Goal: Task Accomplishment & Management: Complete application form

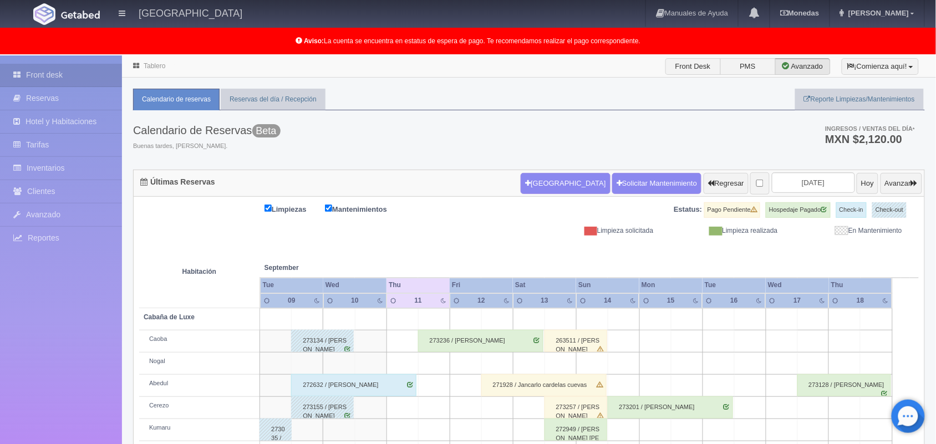
scroll to position [154, 0]
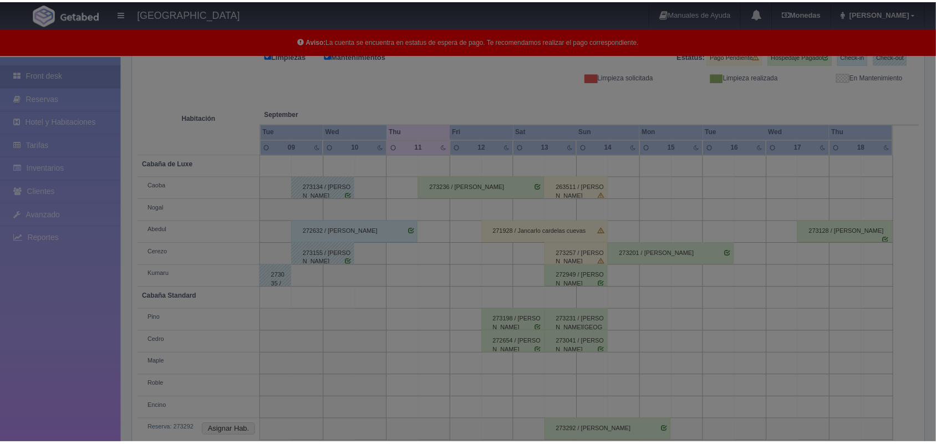
scroll to position [154, 0]
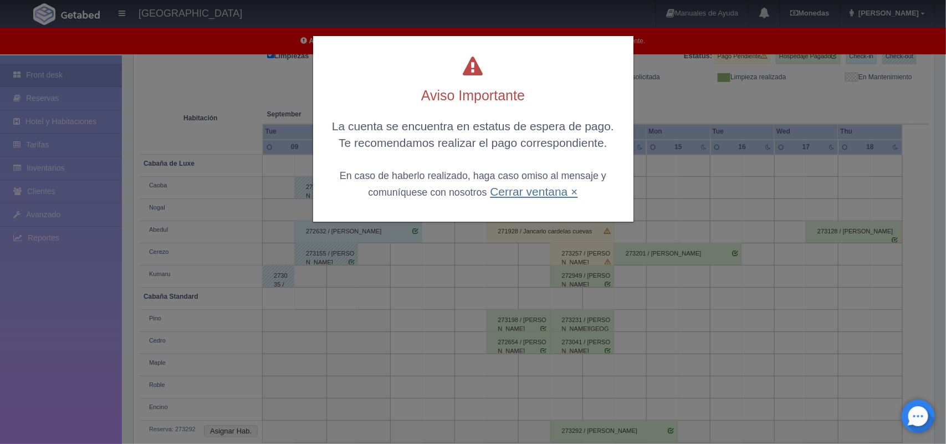
click at [552, 190] on link "Cerrar ventana ×" at bounding box center [534, 191] width 88 height 13
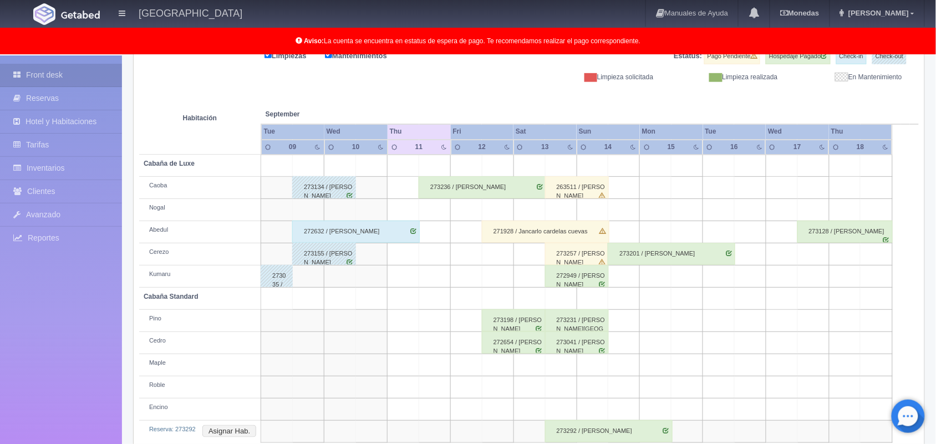
scroll to position [176, 0]
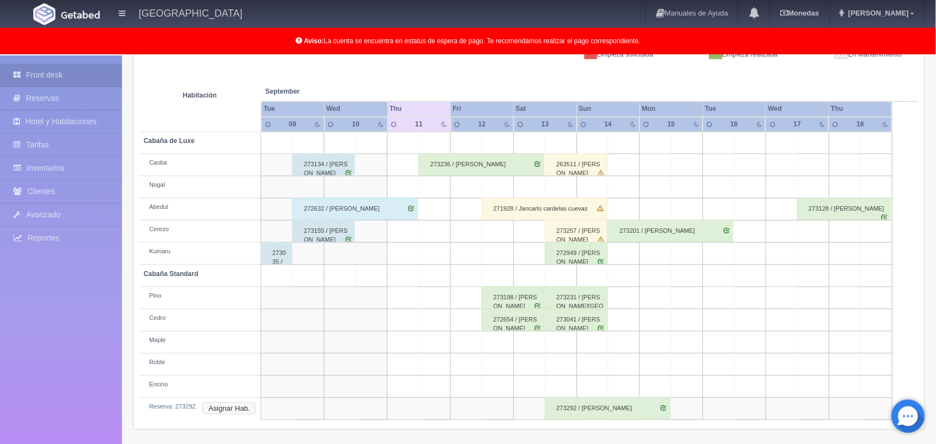
click at [223, 413] on button "Asignar Hab." at bounding box center [229, 408] width 54 height 12
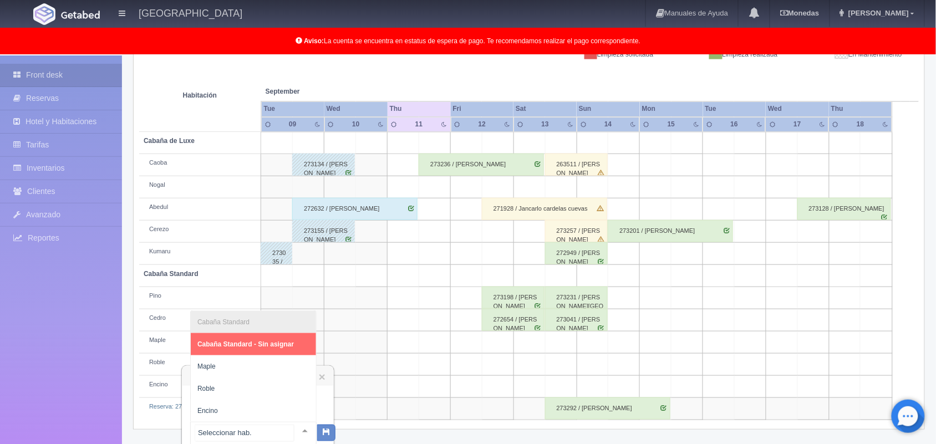
click at [294, 427] on div at bounding box center [305, 430] width 22 height 17
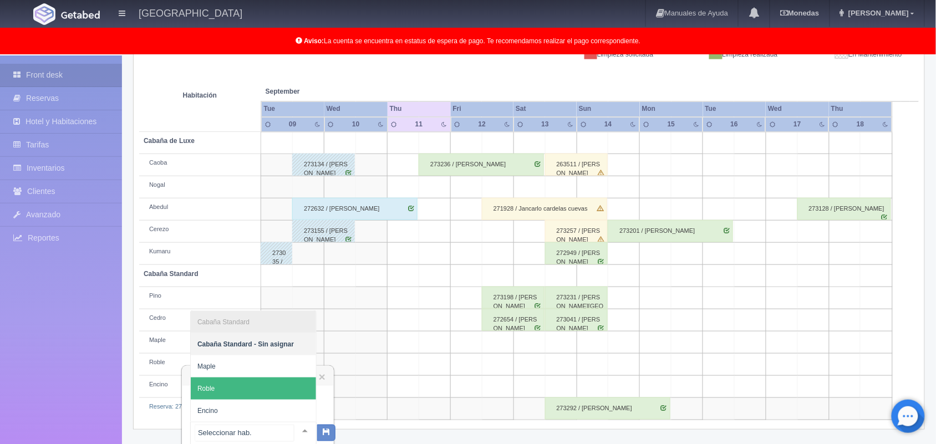
click at [261, 377] on span "Roble" at bounding box center [253, 388] width 125 height 22
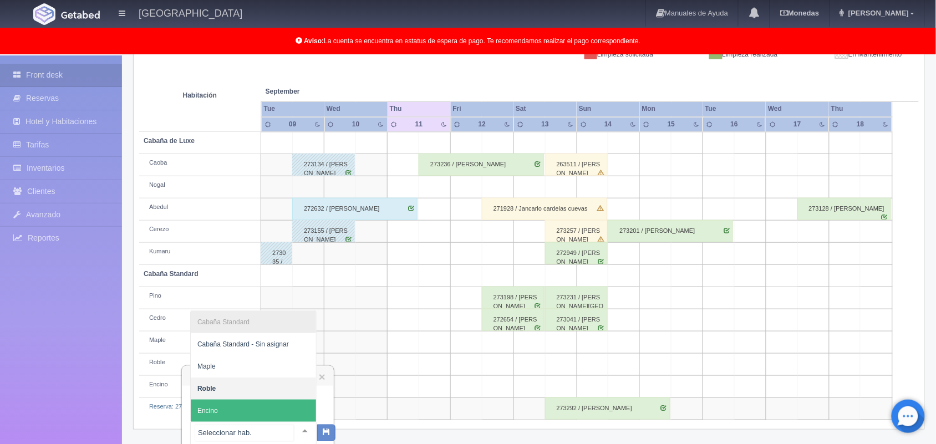
click at [298, 430] on div at bounding box center [305, 430] width 22 height 17
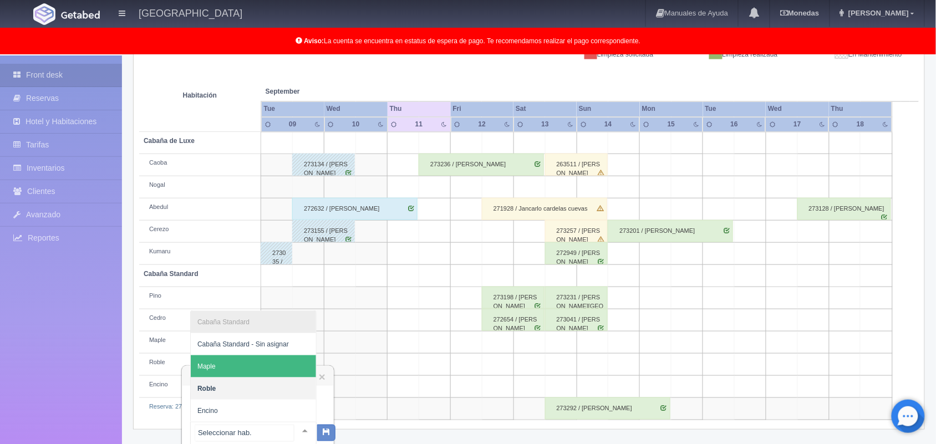
click at [273, 369] on span "Maple" at bounding box center [253, 366] width 125 height 22
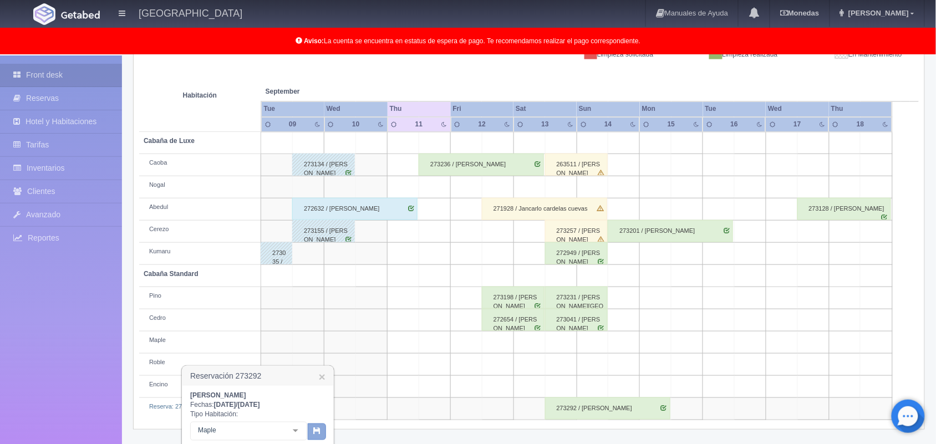
click at [313, 425] on button "button" at bounding box center [317, 431] width 18 height 17
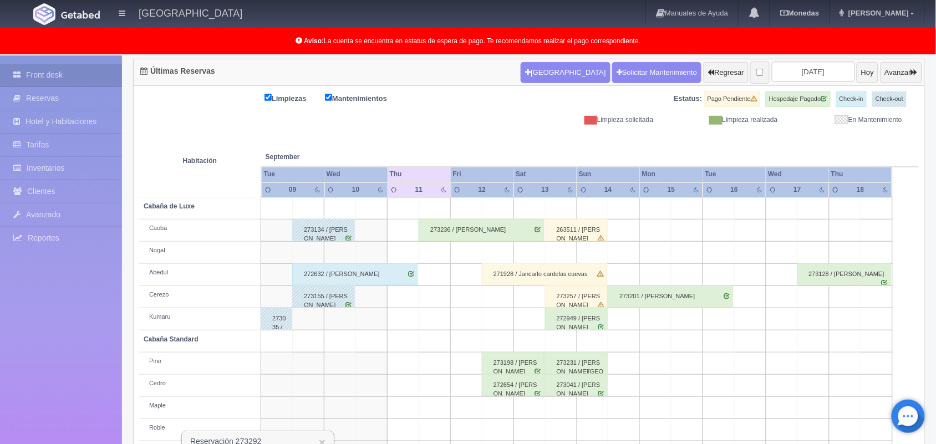
scroll to position [104, 0]
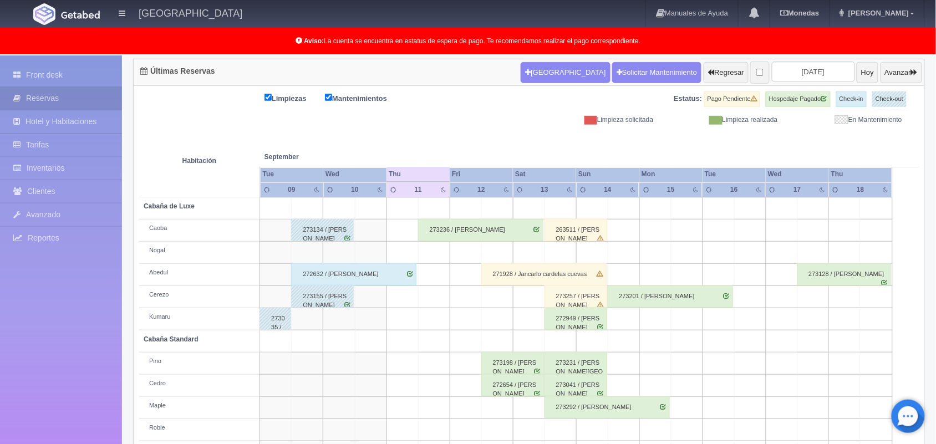
scroll to position [154, 0]
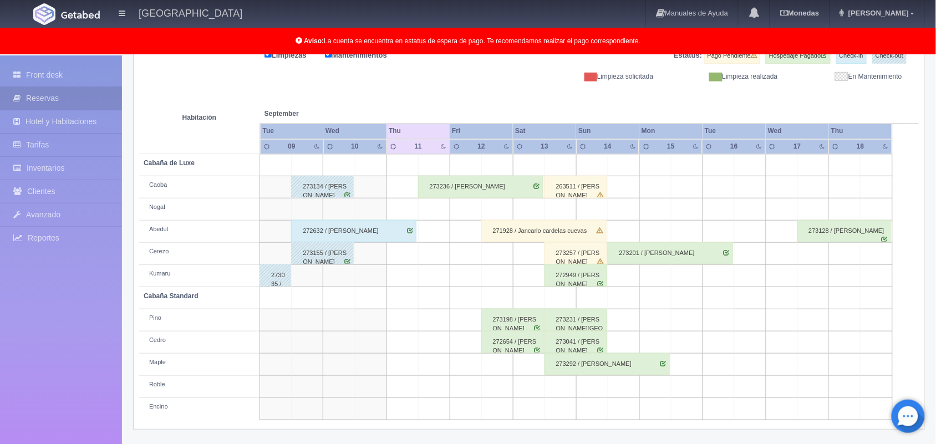
click at [396, 231] on div "272632 / [PERSON_NAME]" at bounding box center [353, 231] width 125 height 22
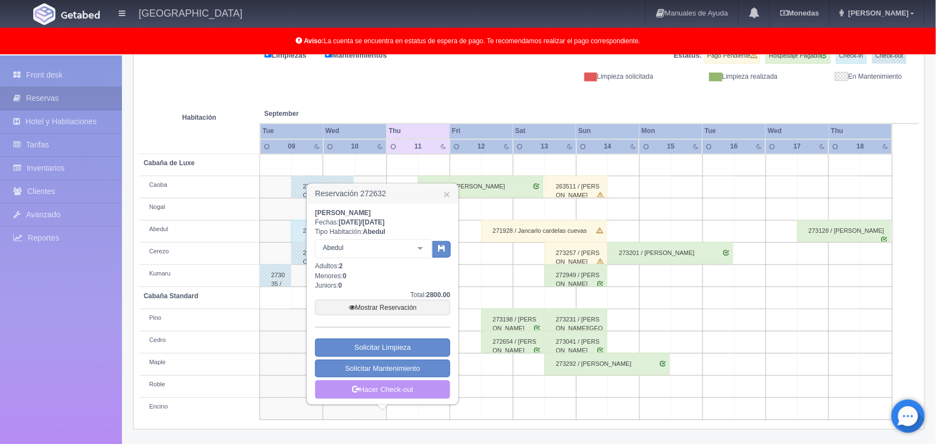
click at [391, 386] on link "Hacer Check-out" at bounding box center [382, 389] width 135 height 19
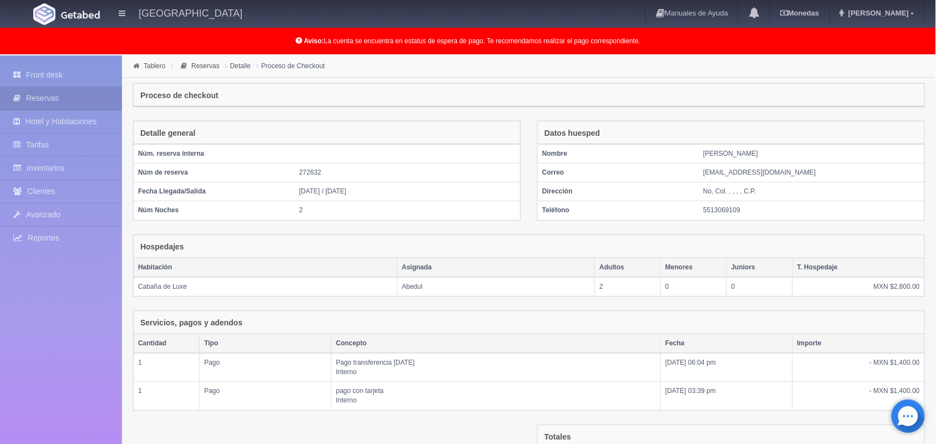
scroll to position [150, 0]
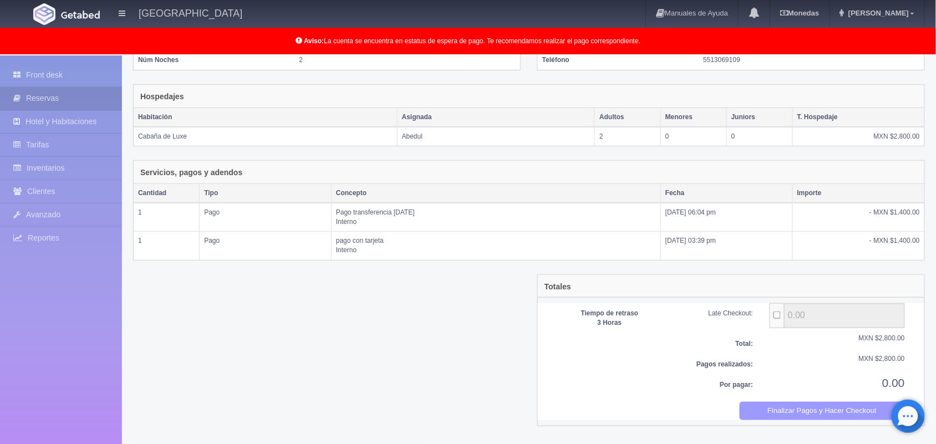
click at [782, 410] on button "Finalizar Pagos y Hacer Checkout" at bounding box center [822, 411] width 166 height 18
click at [87, 78] on link "Front desk" at bounding box center [61, 75] width 122 height 23
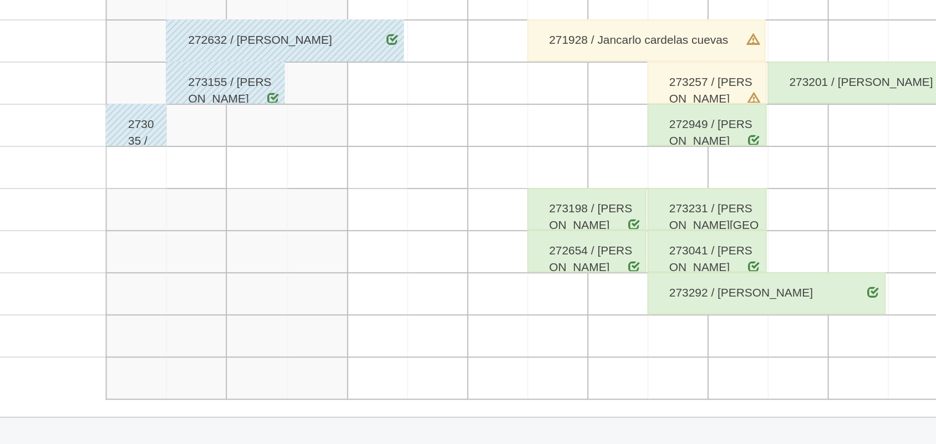
scroll to position [154, 0]
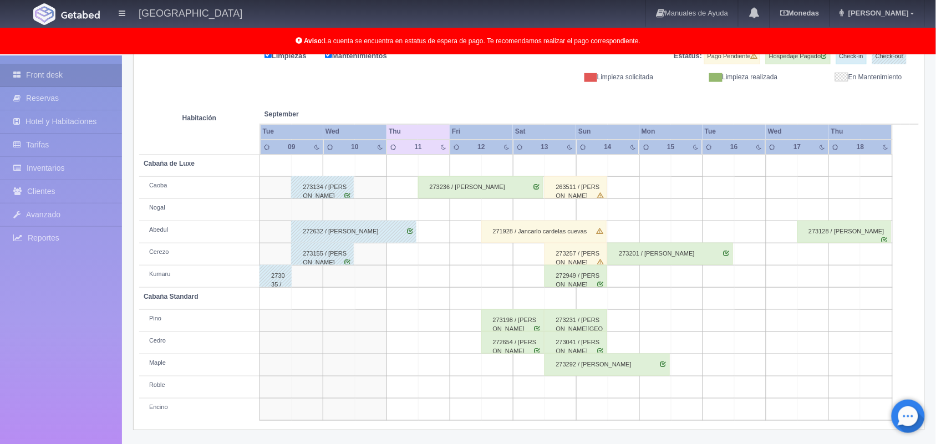
click at [479, 189] on div "273236 / Ignacio Tellez Limon" at bounding box center [480, 187] width 125 height 22
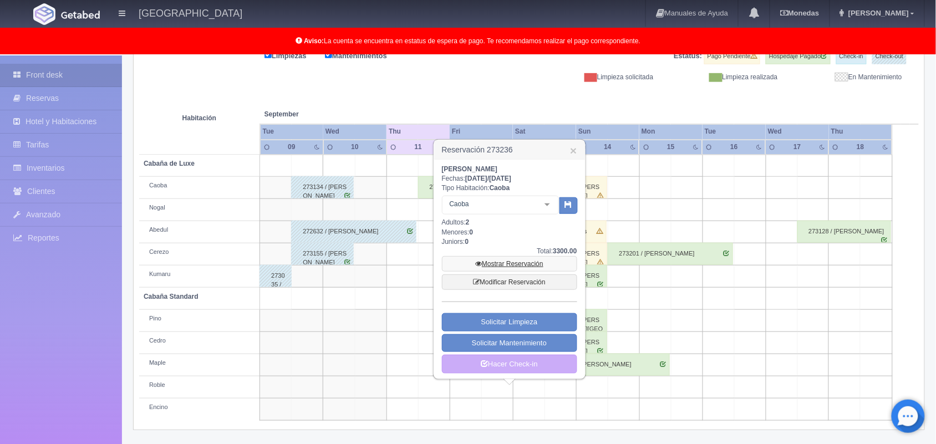
click at [510, 258] on link "Mostrar Reservación" at bounding box center [509, 264] width 135 height 16
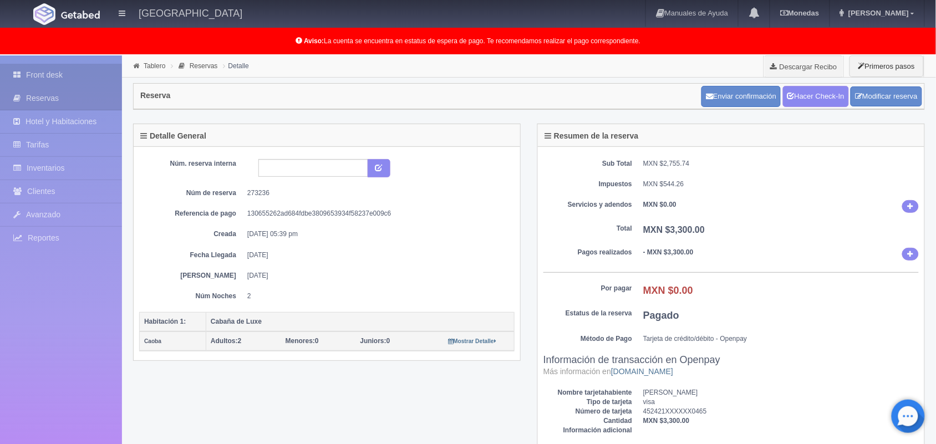
click at [70, 84] on link "Front desk" at bounding box center [61, 75] width 122 height 23
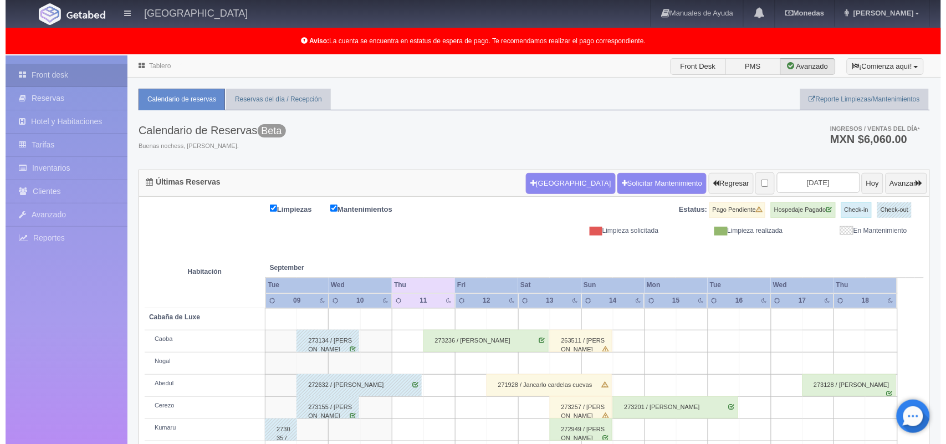
scroll to position [154, 0]
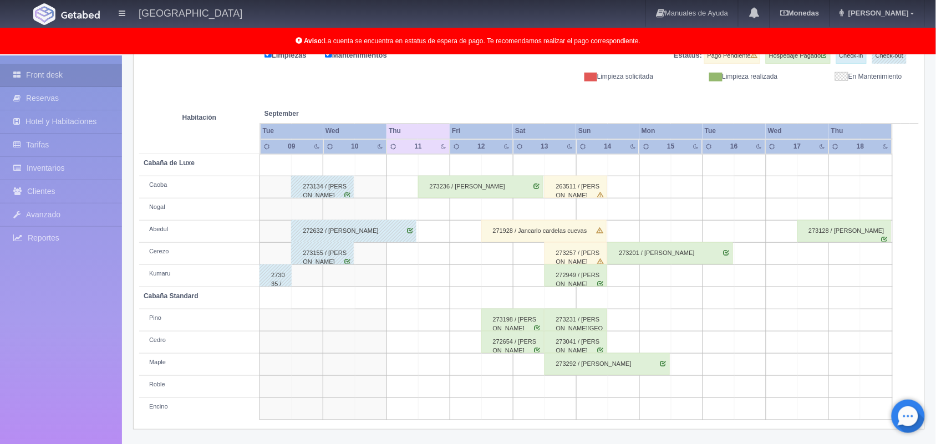
click at [571, 207] on td at bounding box center [560, 209] width 32 height 22
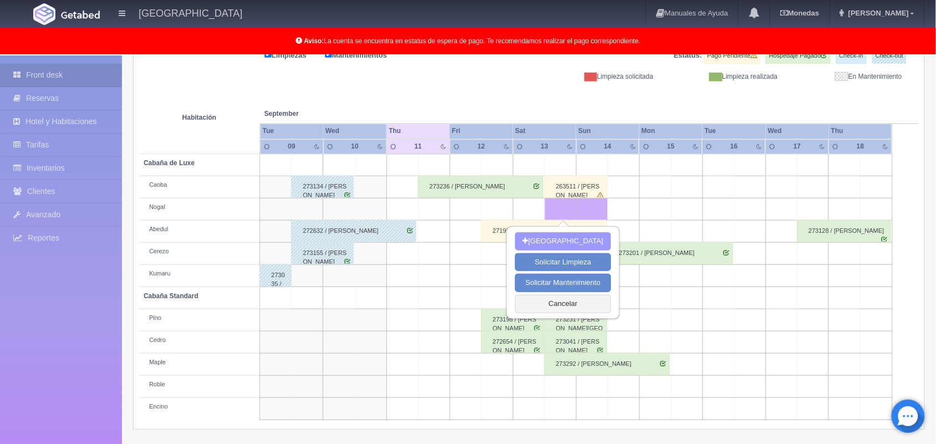
click at [584, 237] on button "[GEOGRAPHIC_DATA]" at bounding box center [563, 241] width 96 height 18
type input "13-09-2025"
type input "14-09-2025"
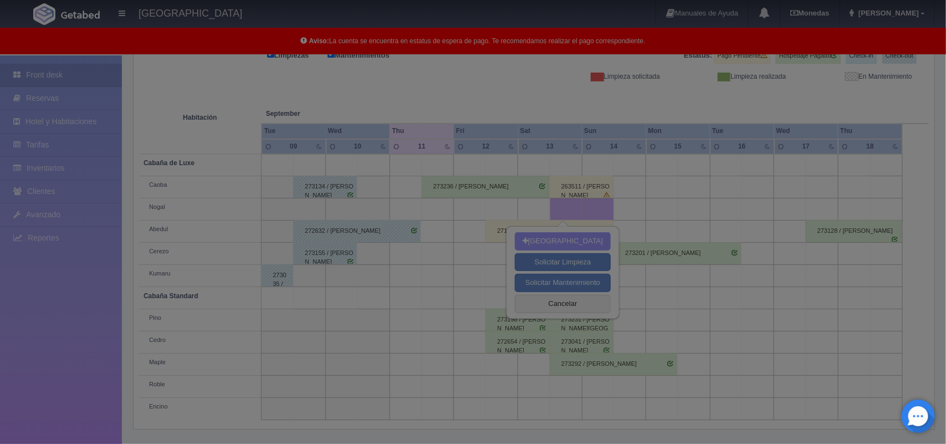
scroll to position [154, 0]
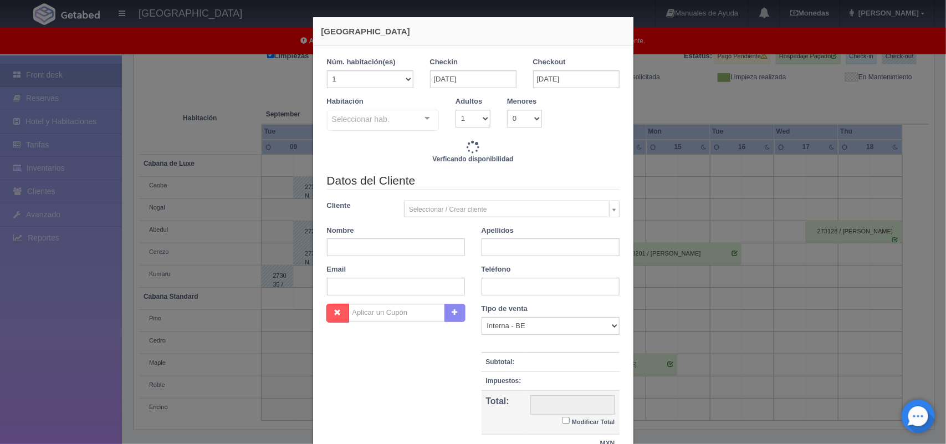
checkbox input "false"
type input "2220.00"
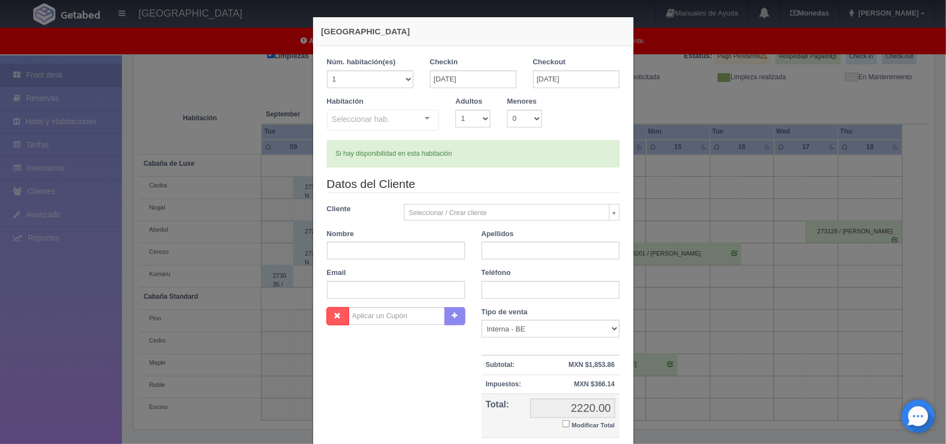
checkbox input "false"
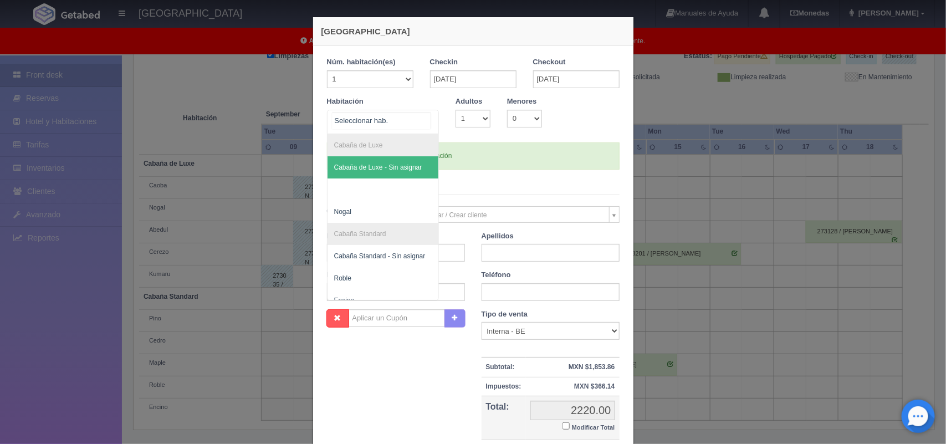
click at [425, 114] on div at bounding box center [427, 118] width 22 height 17
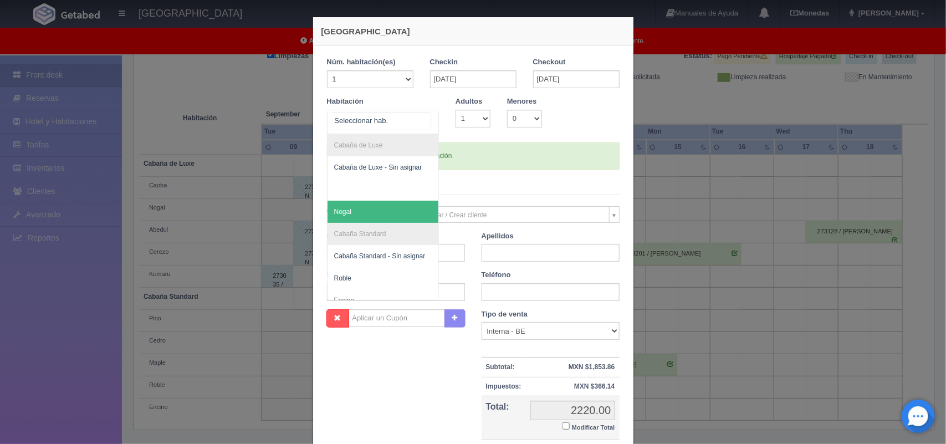
click at [388, 218] on span "Nogal" at bounding box center [383, 212] width 111 height 22
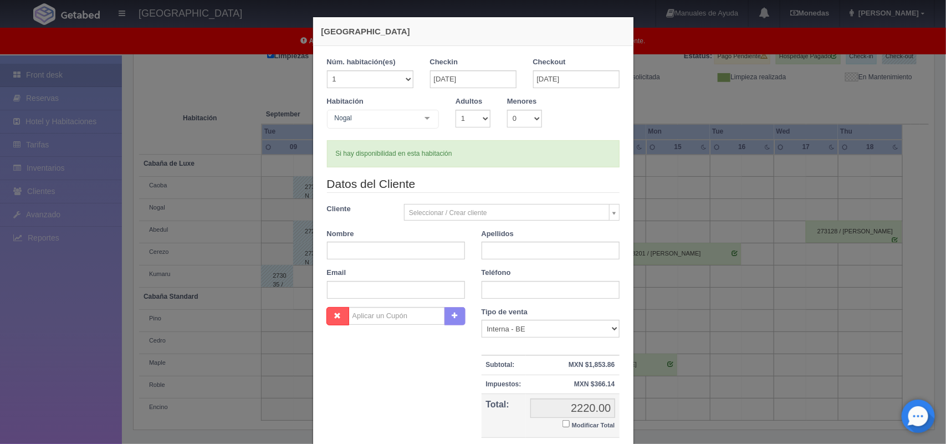
checkbox input "false"
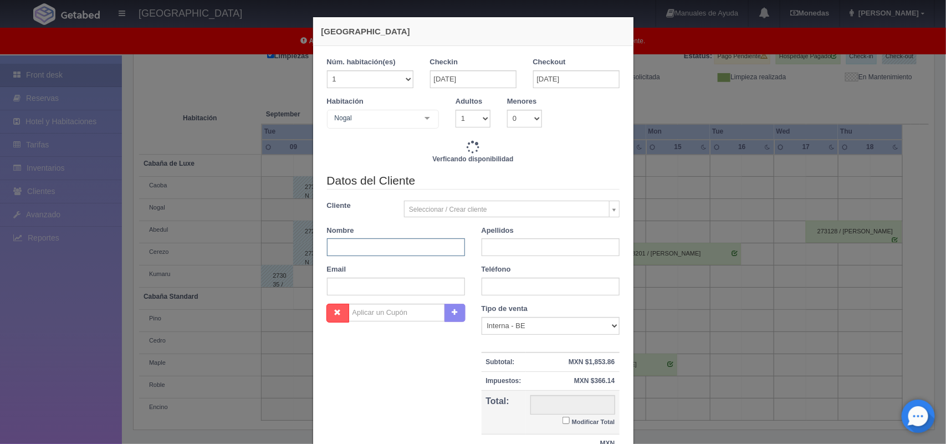
click at [388, 253] on input "text" at bounding box center [396, 247] width 138 height 18
type input "2220.00"
checkbox input "false"
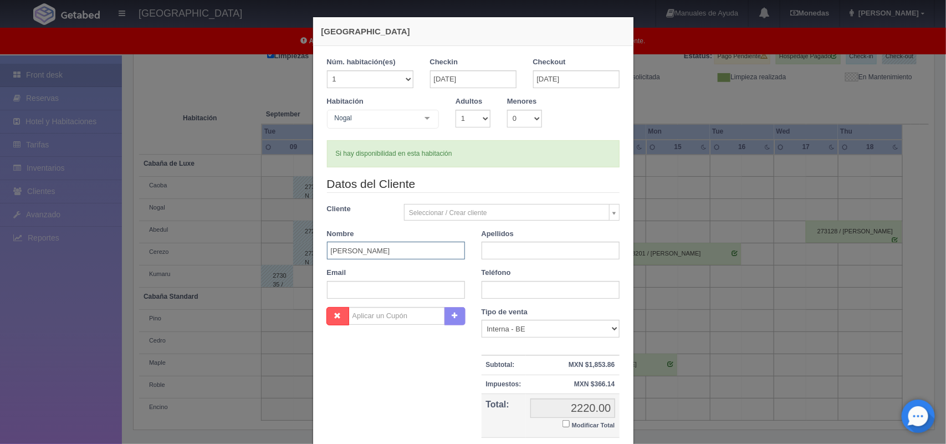
type input "Samuel"
click at [502, 256] on input "text" at bounding box center [551, 251] width 138 height 18
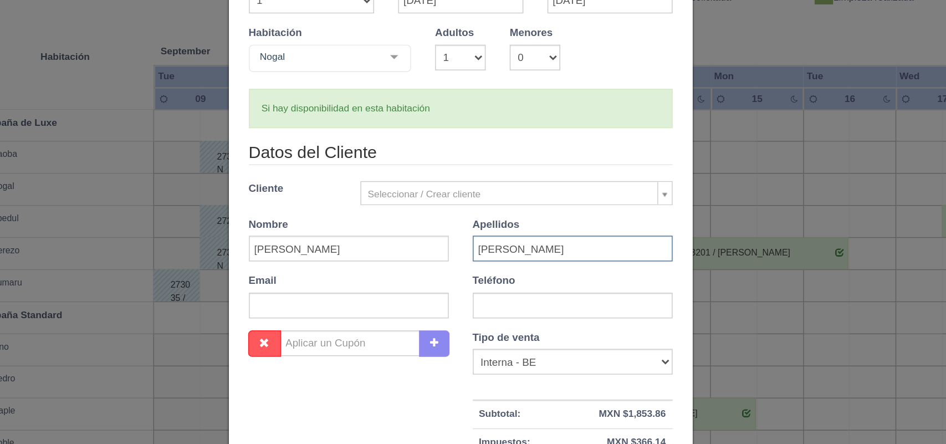
type input "Bautizta"
click at [501, 284] on input "text" at bounding box center [551, 290] width 138 height 18
type input "7331180193"
click at [399, 288] on input "text" at bounding box center [396, 290] width 138 height 18
paste input "sammy.bau129@gmail.com"
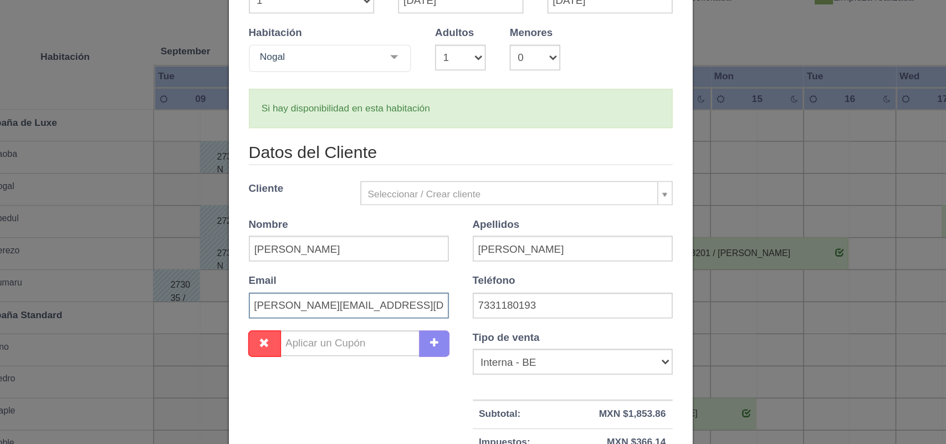
scroll to position [101, 0]
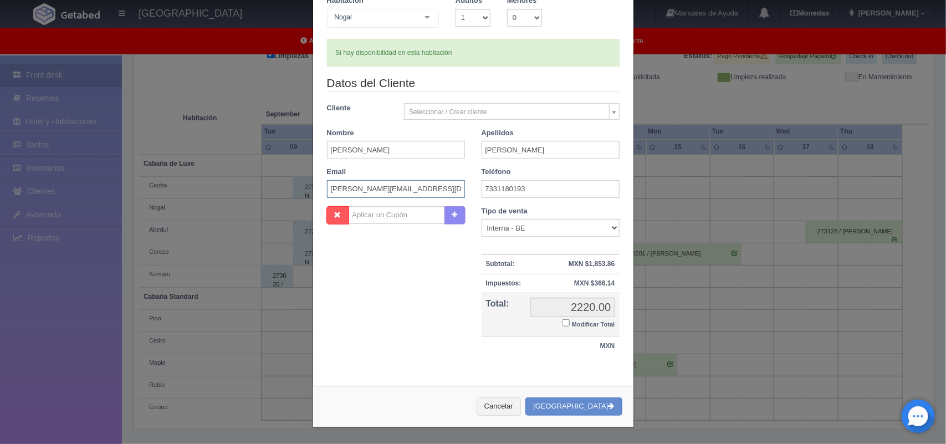
type input "sammy.bau129@gmail.com"
click at [563, 323] on input "Modificar Total" at bounding box center [566, 322] width 7 height 7
checkbox input "true"
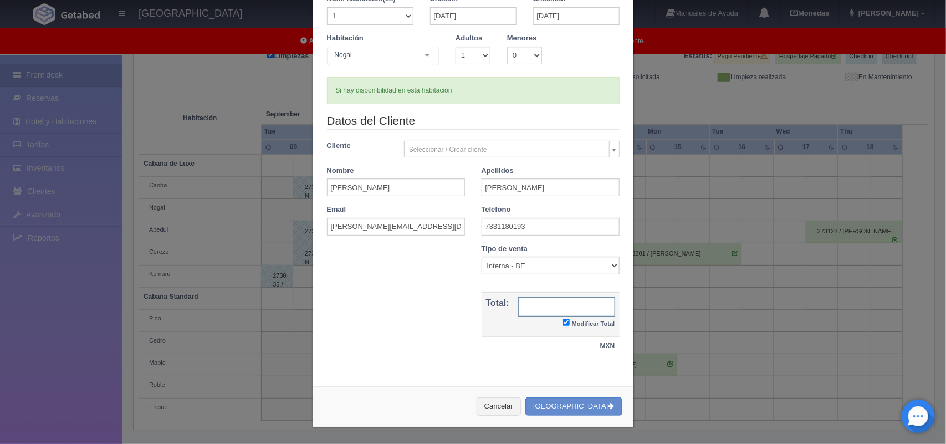
type input "1"
type input "2120.00"
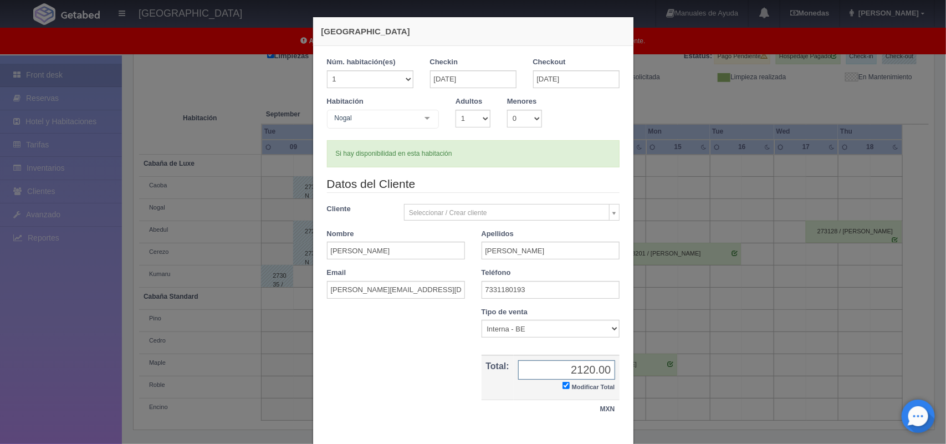
scroll to position [4, 0]
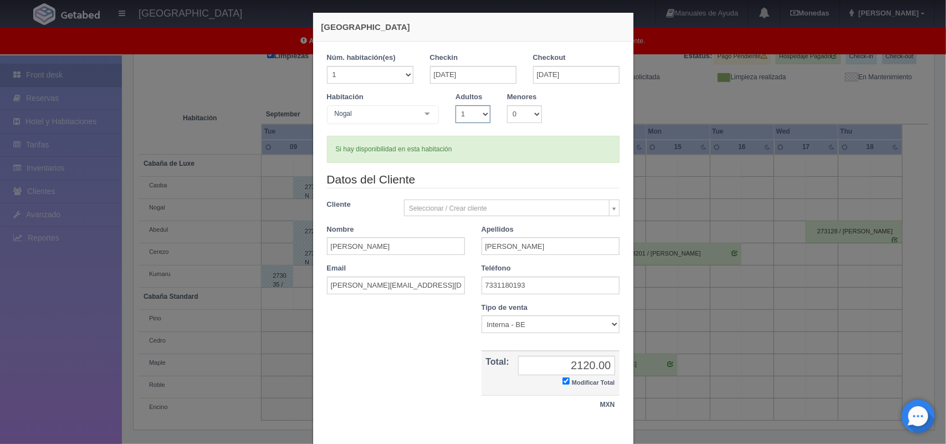
click at [478, 112] on select "1 2 3 4 5 6 7 8 9 10" at bounding box center [473, 114] width 35 height 18
select select "2"
click at [456, 105] on select "1 2 3 4 5 6 7 8 9 10" at bounding box center [473, 114] width 35 height 18
checkbox input "false"
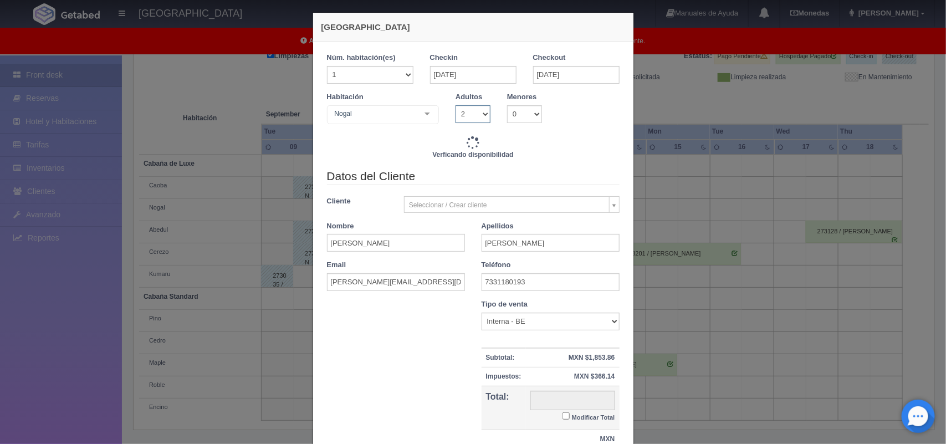
scroll to position [98, 0]
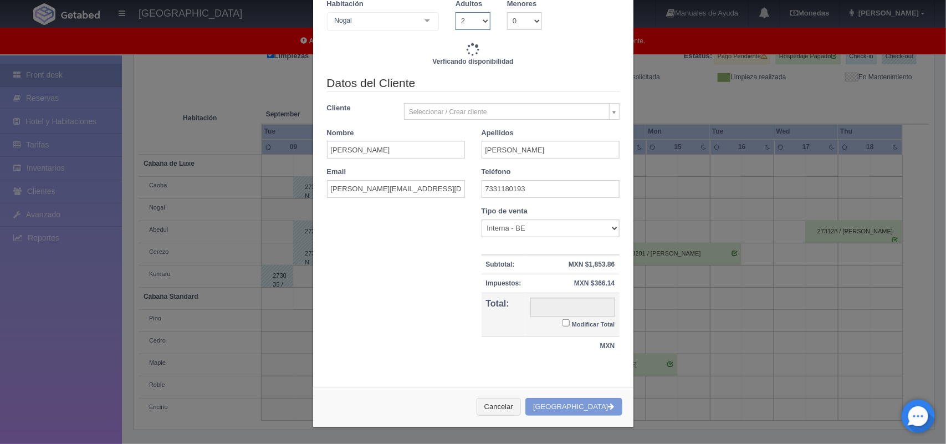
type input "2220.00"
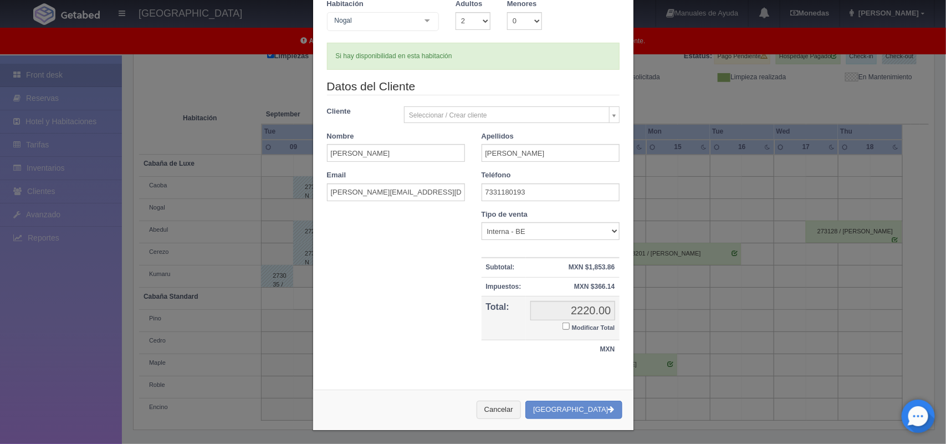
click at [563, 323] on input "Modificar Total" at bounding box center [566, 326] width 7 height 7
checkbox input "true"
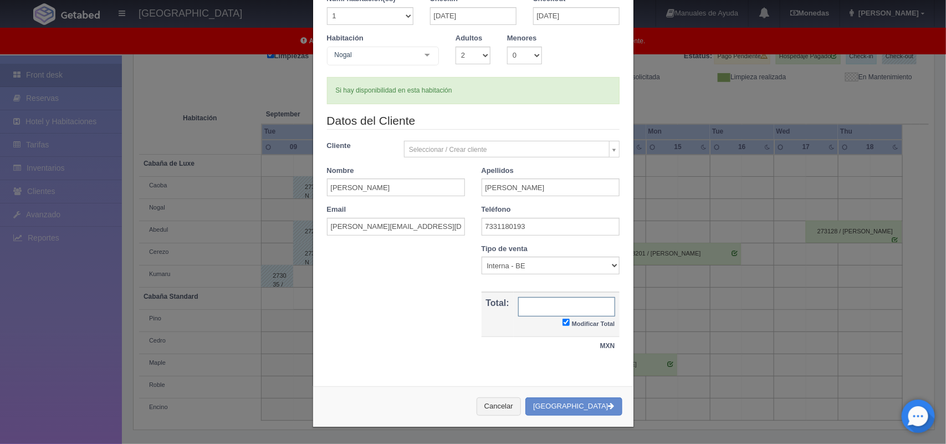
type input "1"
type input "2120.00"
click at [581, 402] on button "[GEOGRAPHIC_DATA]" at bounding box center [573, 406] width 96 height 18
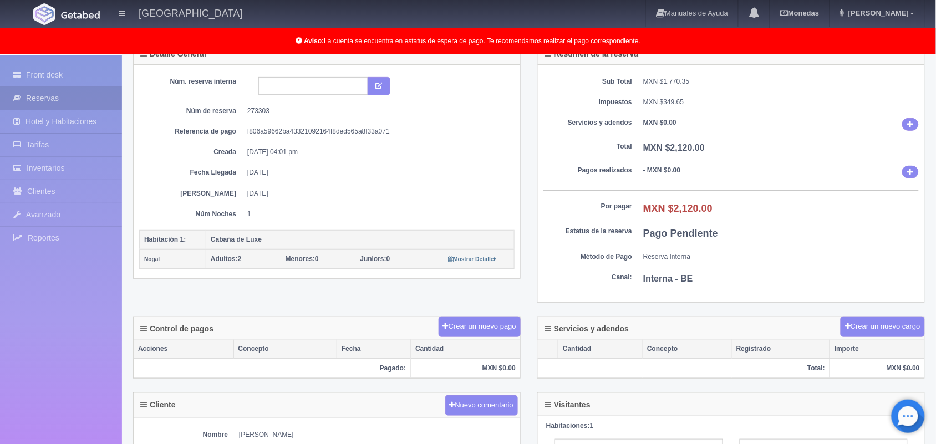
scroll to position [81, 0]
click at [414, 194] on dd "[DATE]" at bounding box center [376, 194] width 259 height 9
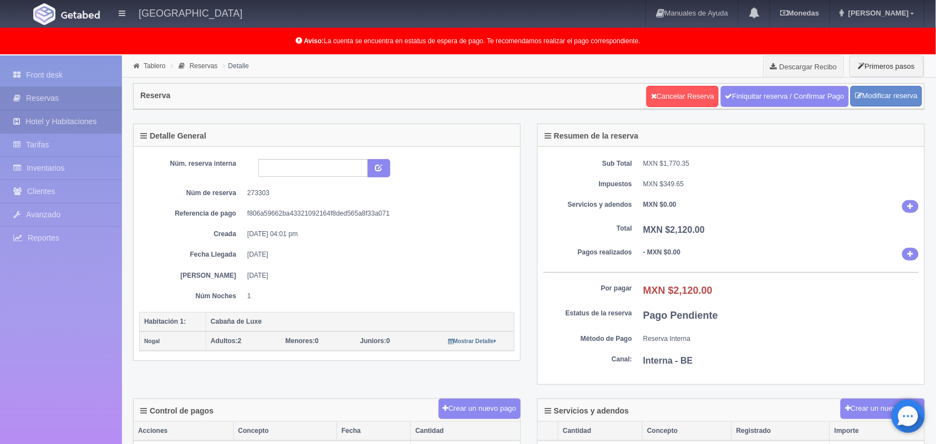
scroll to position [1, 0]
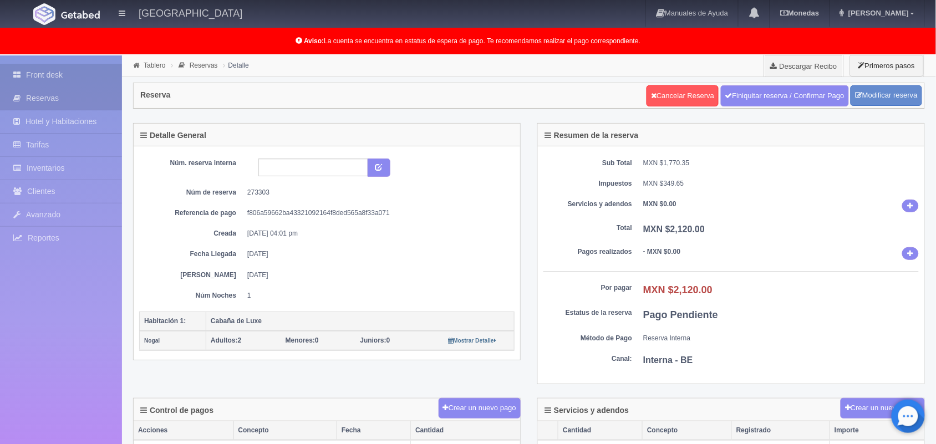
click at [58, 80] on link "Front desk" at bounding box center [61, 75] width 122 height 23
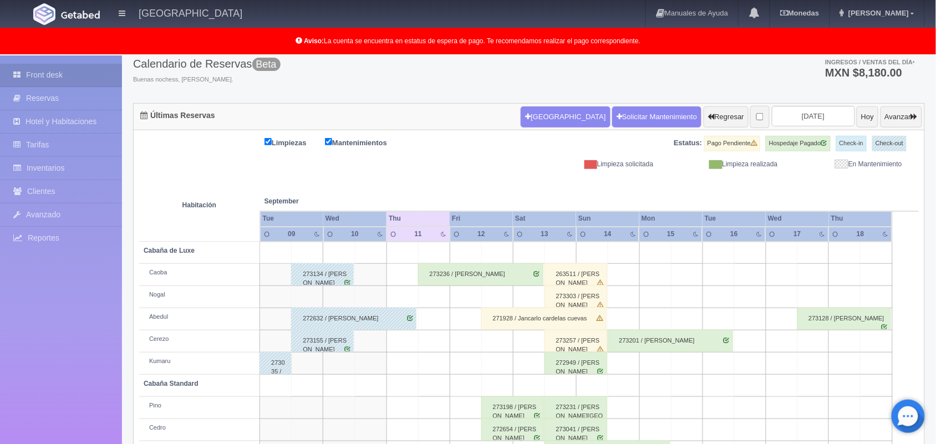
scroll to position [94, 0]
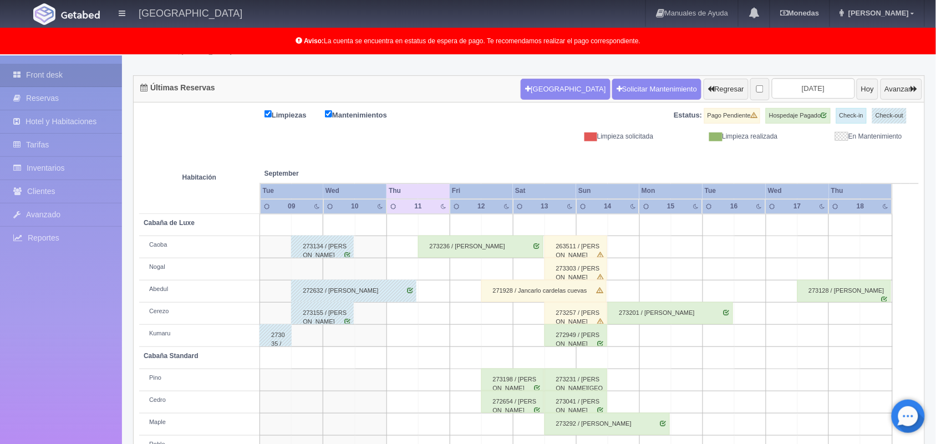
click at [569, 270] on div "273303 / [PERSON_NAME]" at bounding box center [575, 269] width 63 height 22
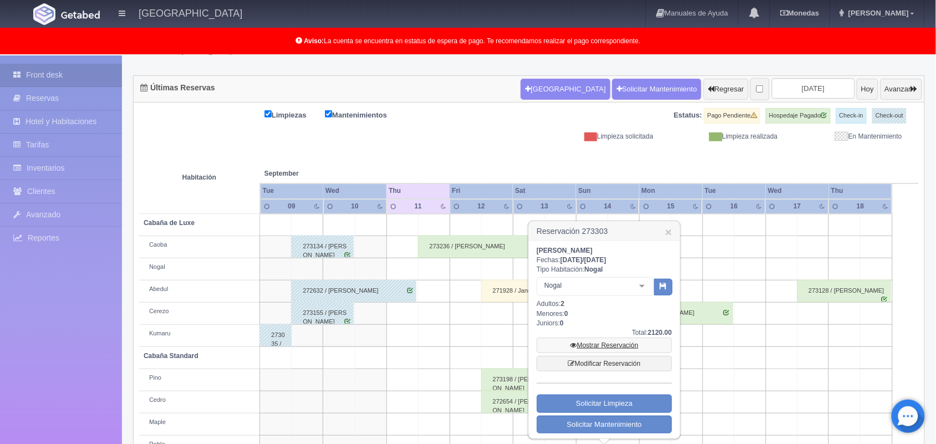
click at [610, 345] on link "Mostrar Reservación" at bounding box center [604, 346] width 135 height 16
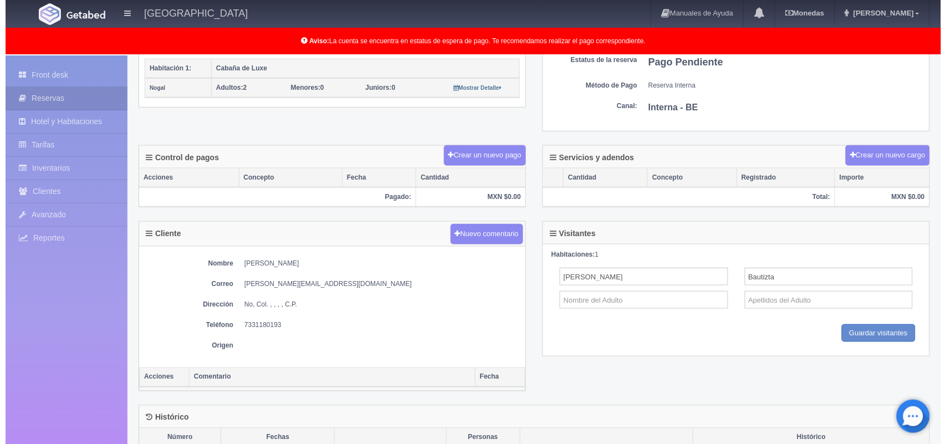
scroll to position [175, 0]
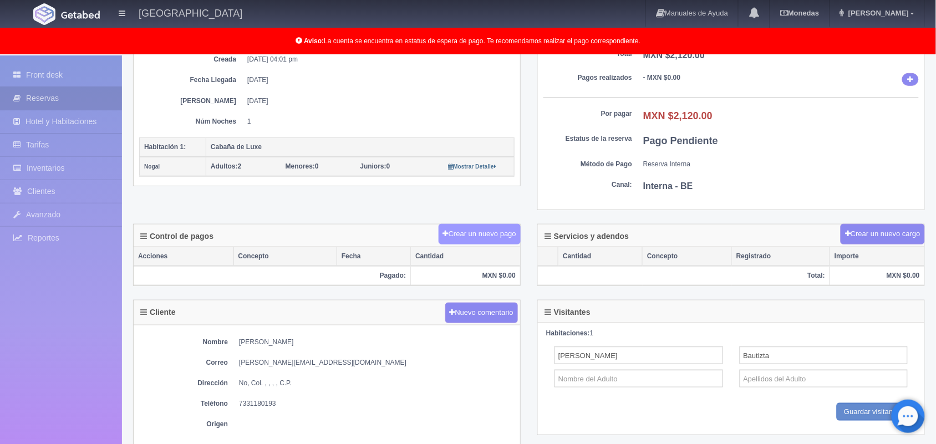
click at [483, 234] on button "Crear un nuevo pago" at bounding box center [479, 234] width 82 height 21
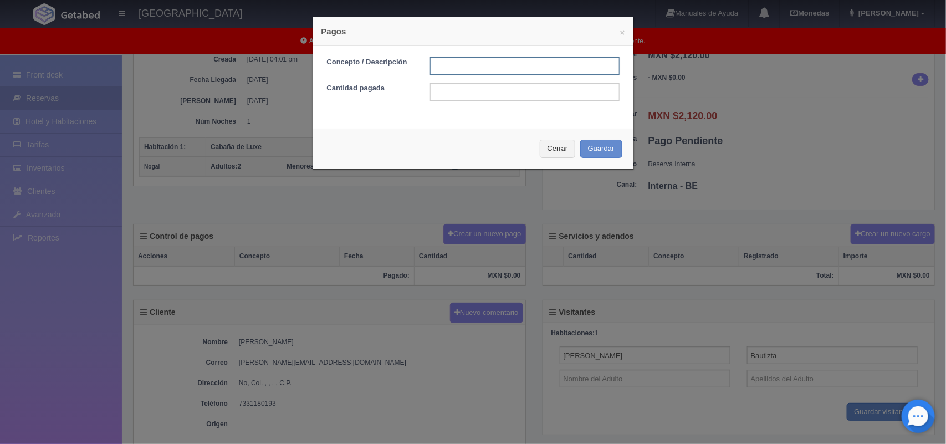
click at [535, 65] on input "text" at bounding box center [525, 66] width 190 height 18
type input "Pago transferencia 2120.00"
click at [514, 93] on input "text" at bounding box center [525, 92] width 190 height 18
type input "2120.00"
click at [528, 65] on input "Pago transferencia 2120.00" at bounding box center [525, 66] width 190 height 18
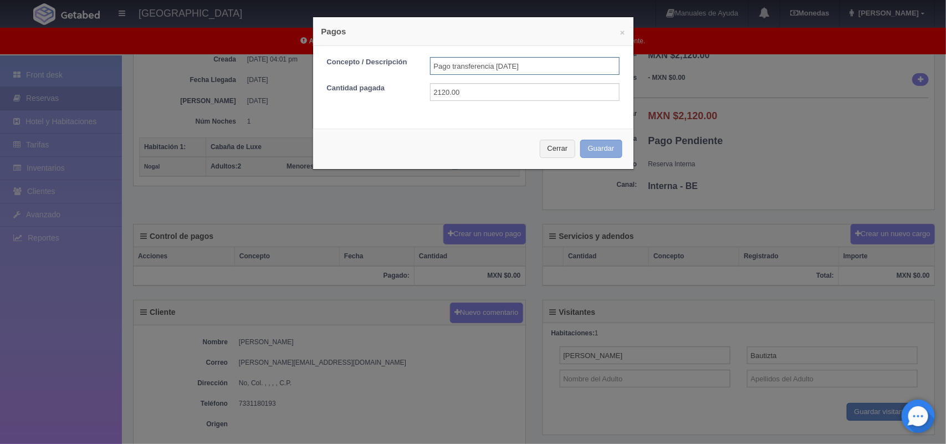
type input "Pago transferencia 11/09/2025"
click at [589, 149] on button "Guardar" at bounding box center [601, 149] width 42 height 18
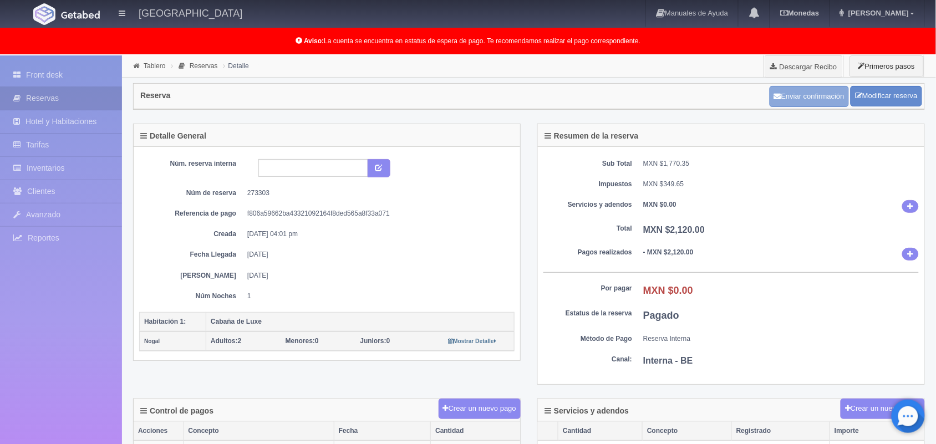
click at [804, 91] on button "Enviar confirmación" at bounding box center [808, 96] width 79 height 21
click at [153, 68] on link "Tablero" at bounding box center [155, 66] width 22 height 8
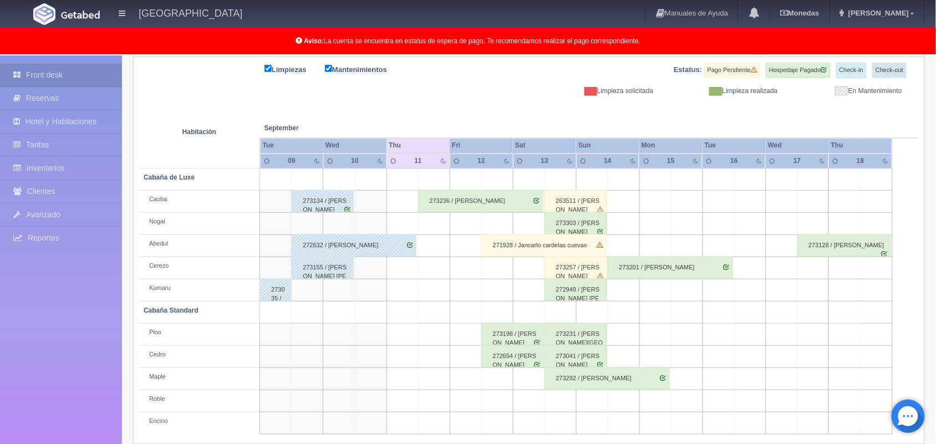
scroll to position [154, 0]
